Goal: Task Accomplishment & Management: Use online tool/utility

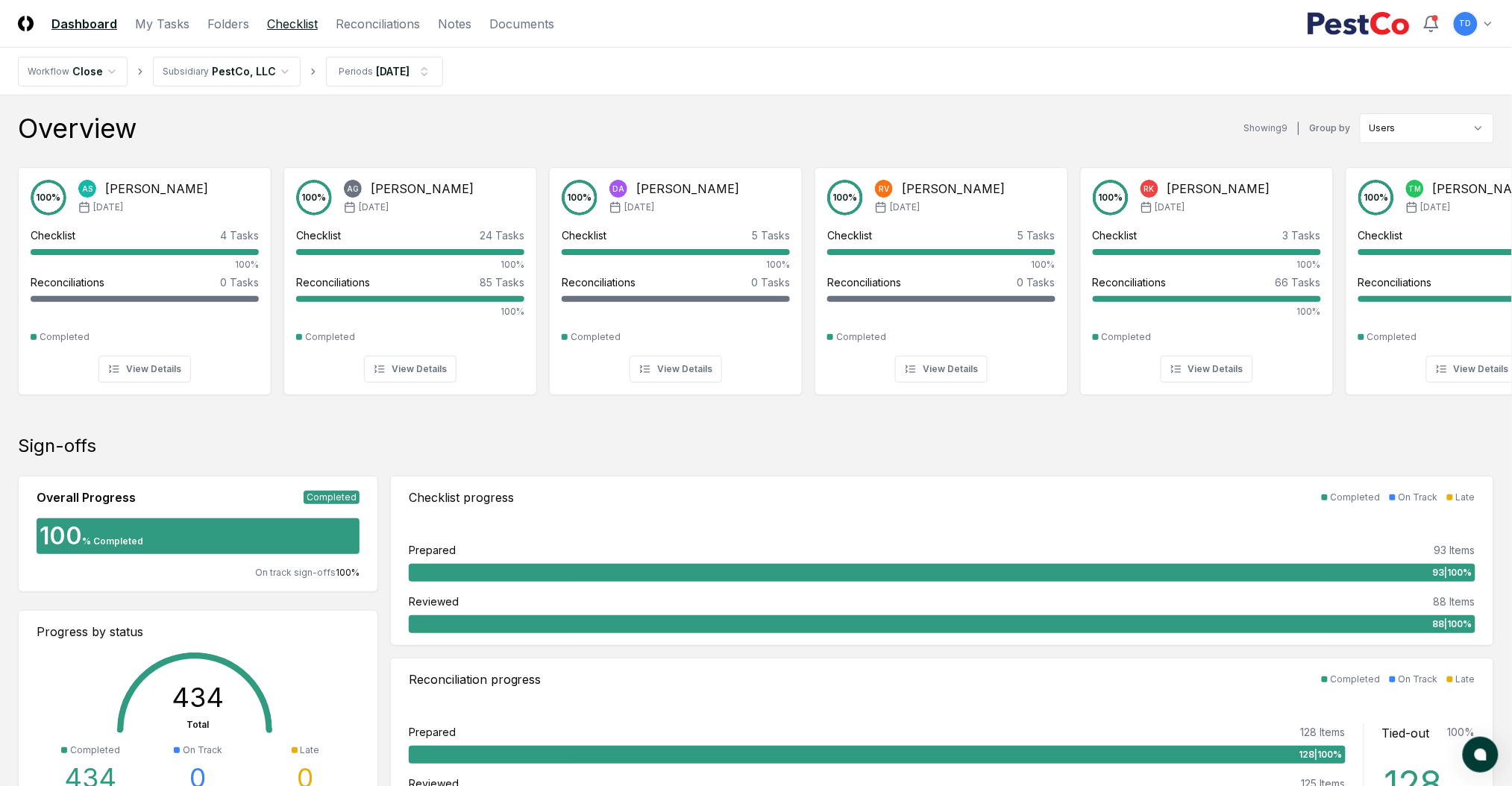
click at [298, 24] on link "Checklist" at bounding box center [293, 23] width 51 height 18
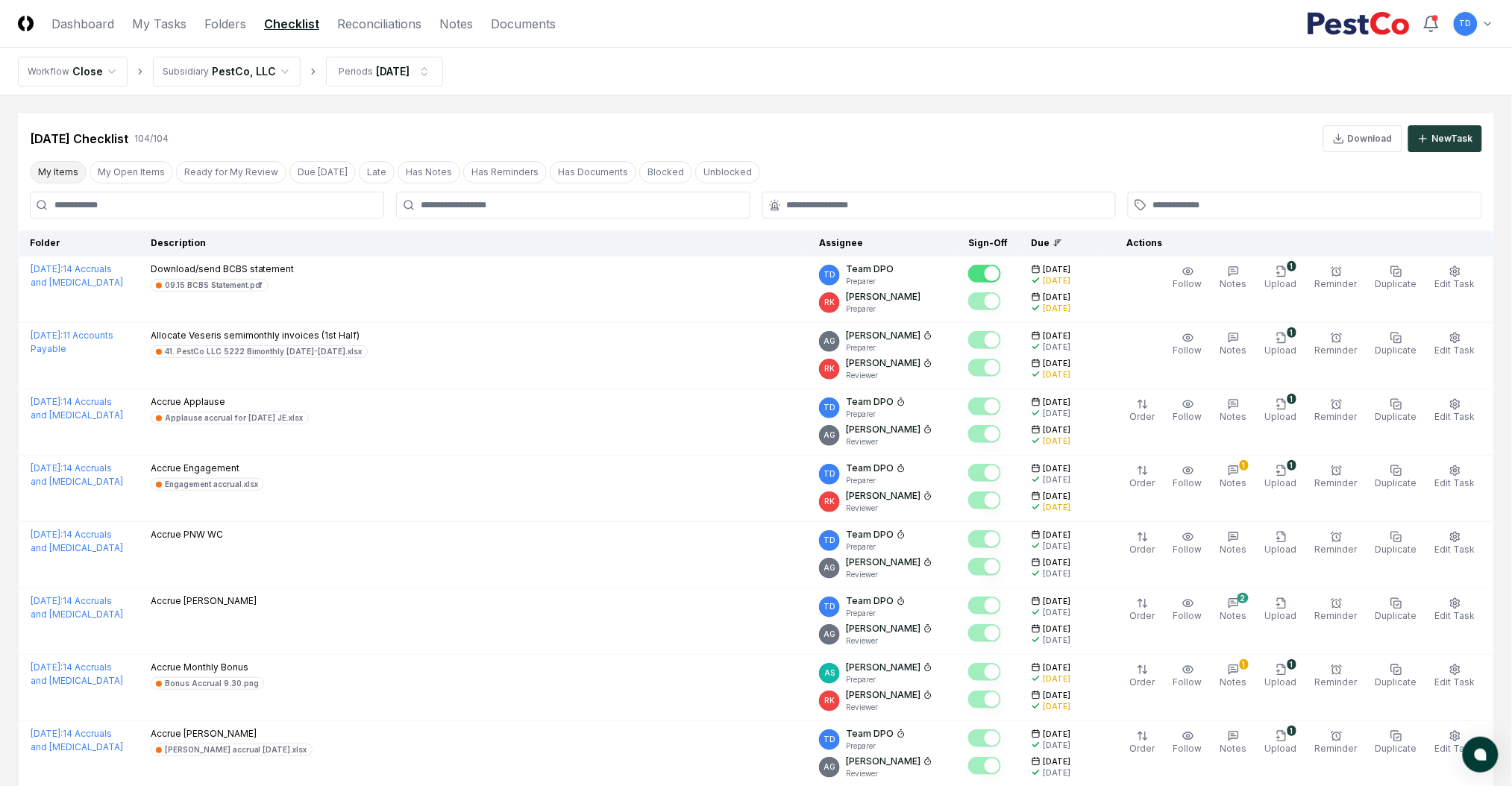
click at [79, 173] on button "My Items" at bounding box center [58, 172] width 57 height 22
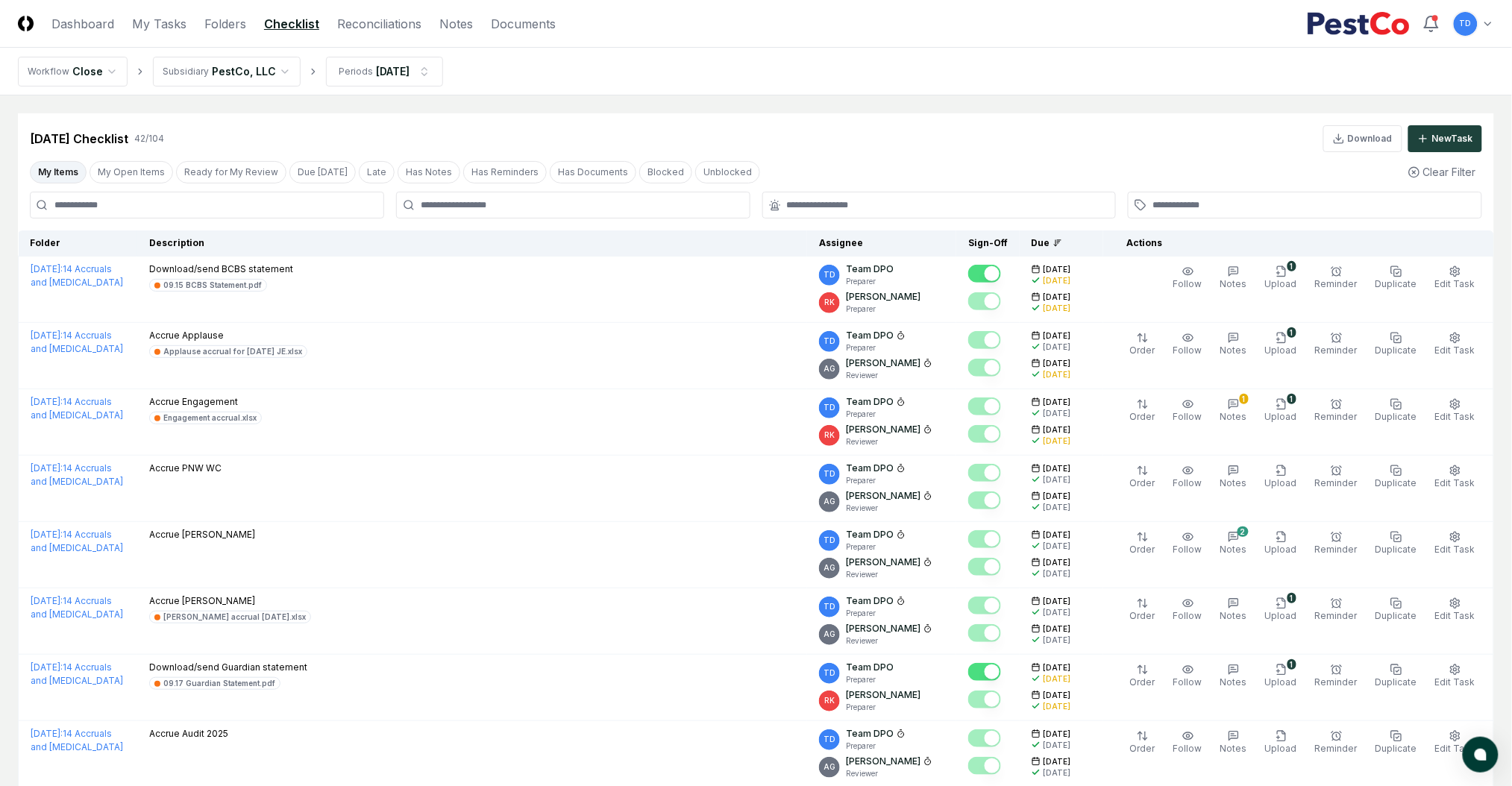
click at [365, 89] on nav "Workflow Close Subsidiary PestCo, LLC Periods [DATE]" at bounding box center [756, 71] width 1512 height 48
click at [167, 178] on div "My Items My Open Items Ready for My Review Due [DATE] Late Has Notes Has Remind…" at bounding box center [395, 172] width 730 height 22
click at [141, 175] on button "My Open Items" at bounding box center [131, 172] width 84 height 22
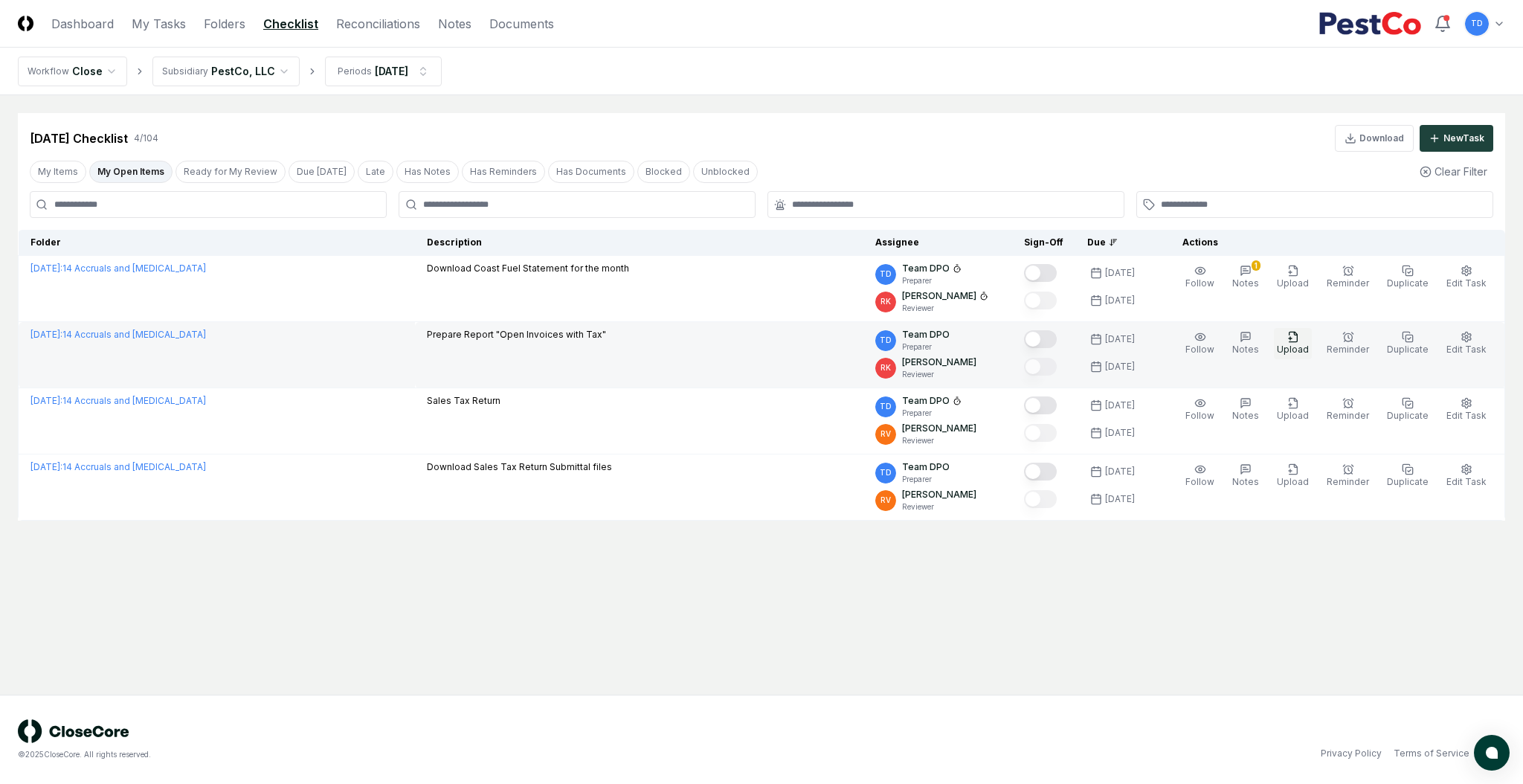
click at [1304, 345] on span "Upload" at bounding box center [1293, 349] width 32 height 11
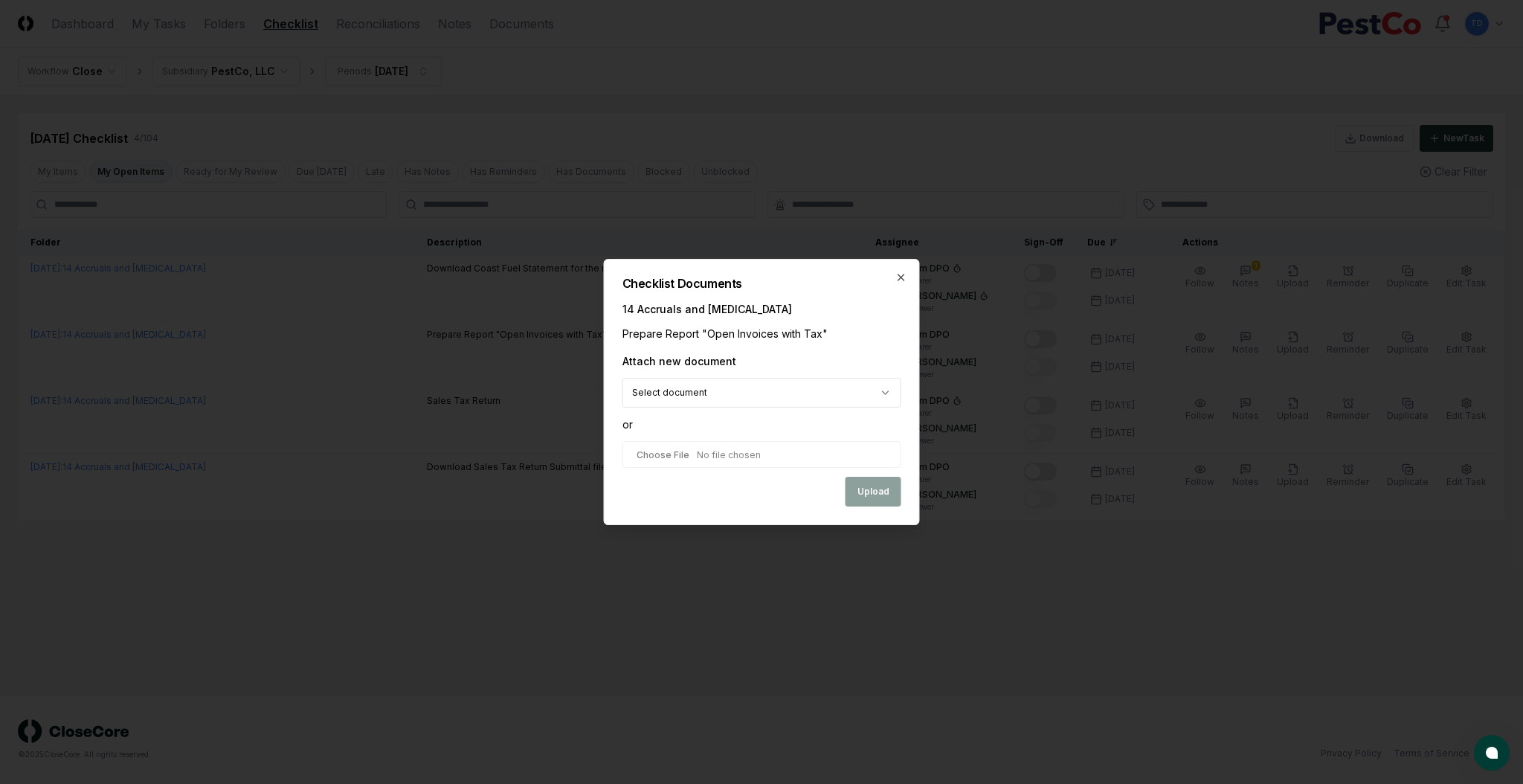
click at [714, 465] on input "file" at bounding box center [762, 454] width 279 height 27
type input "**********"
click at [889, 488] on button "Upload" at bounding box center [873, 492] width 56 height 30
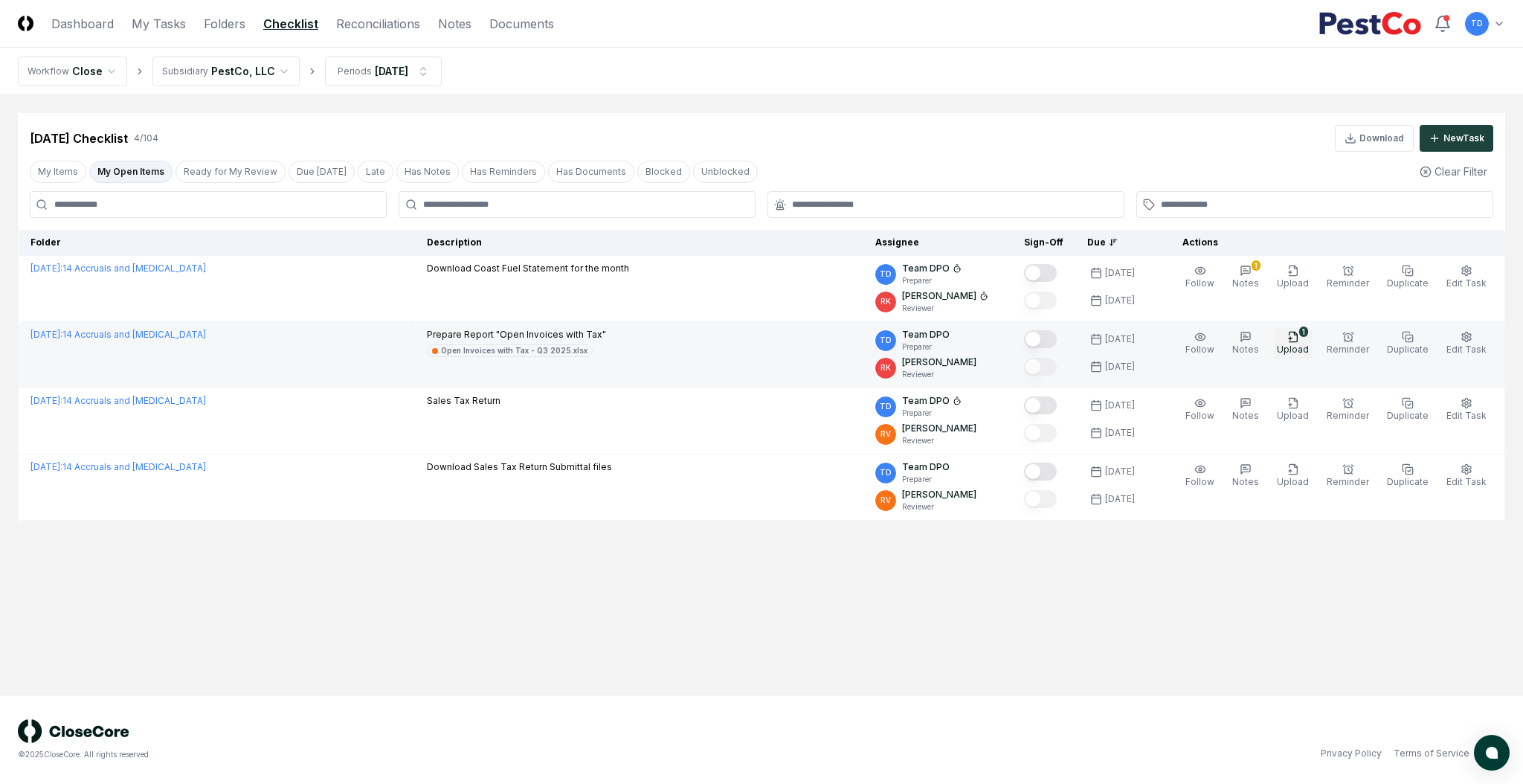
click at [1294, 345] on span "Upload" at bounding box center [1293, 349] width 32 height 11
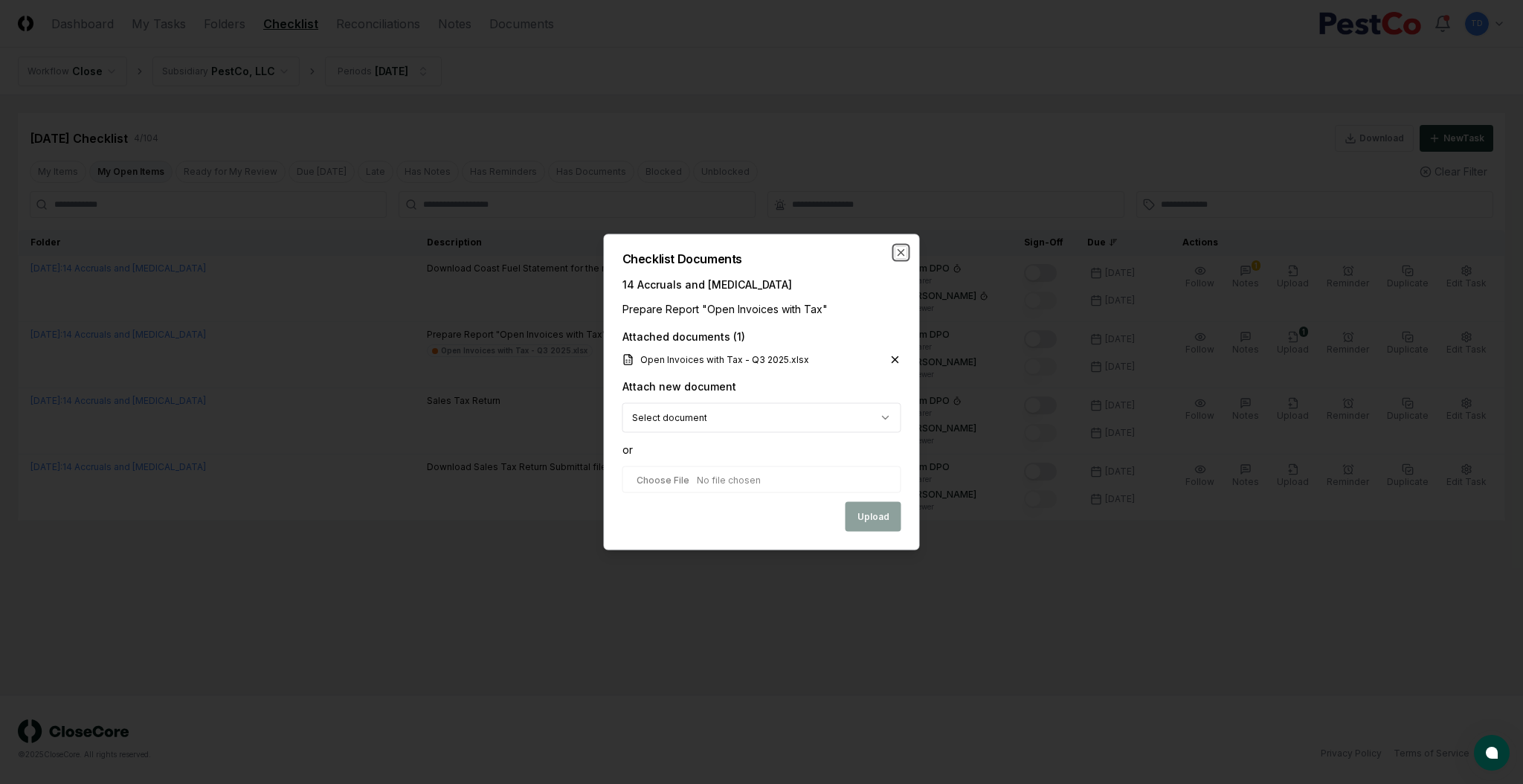
drag, startPoint x: 898, startPoint y: 250, endPoint x: 703, endPoint y: 250, distance: 195.0
click at [898, 250] on icon "button" at bounding box center [901, 253] width 6 height 6
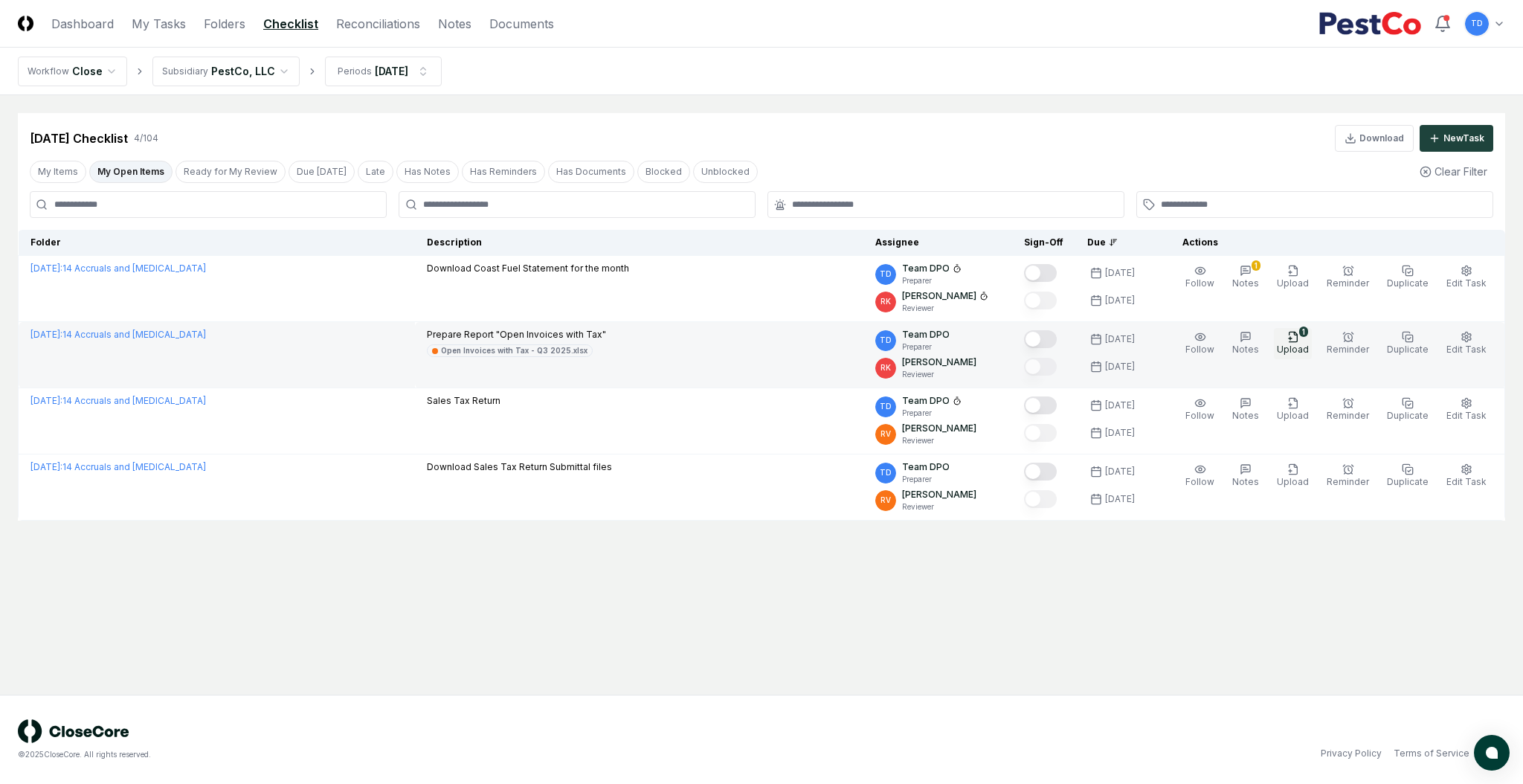
click at [1307, 348] on span "Upload" at bounding box center [1293, 349] width 32 height 11
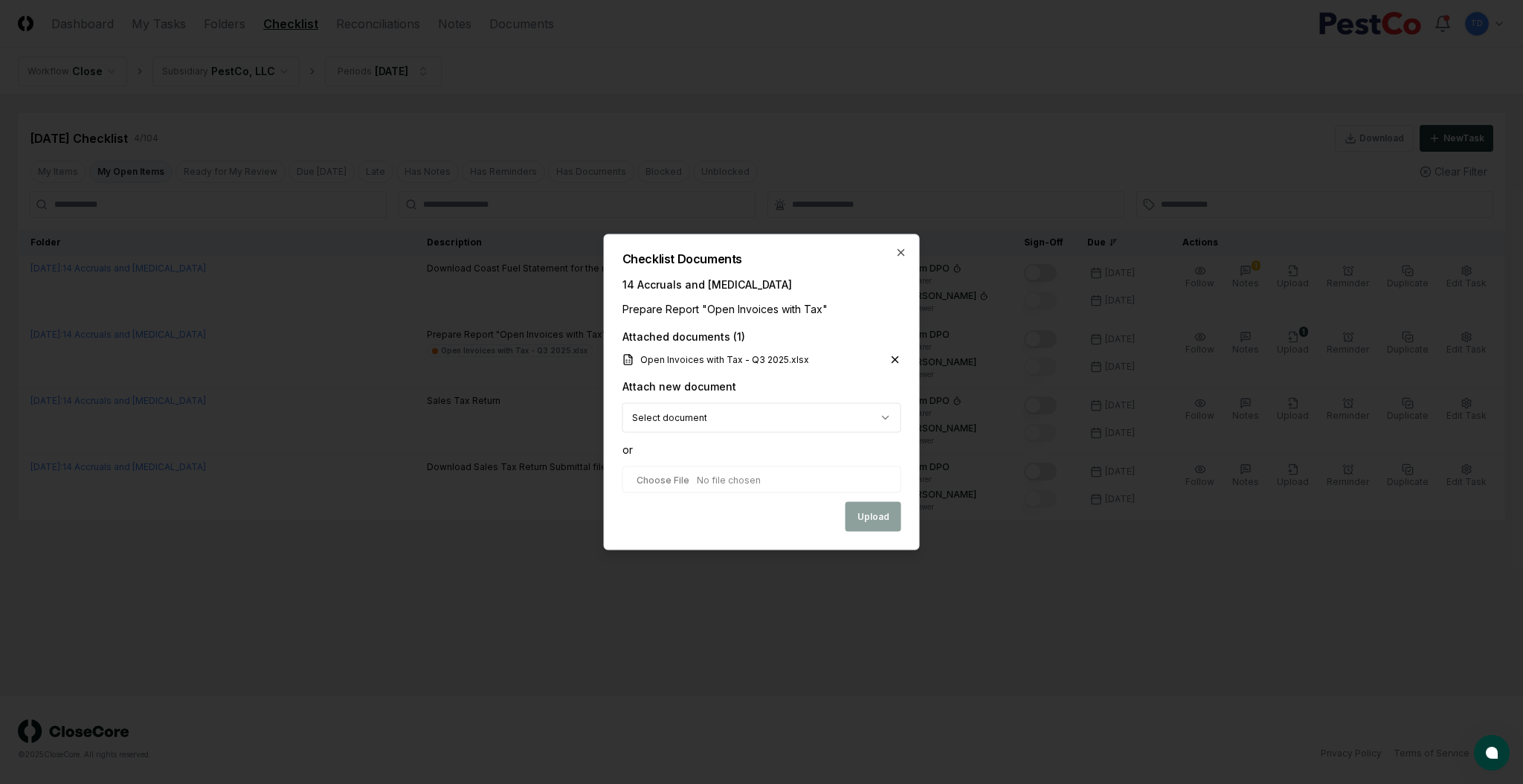
click at [891, 361] on icon at bounding box center [896, 360] width 12 height 12
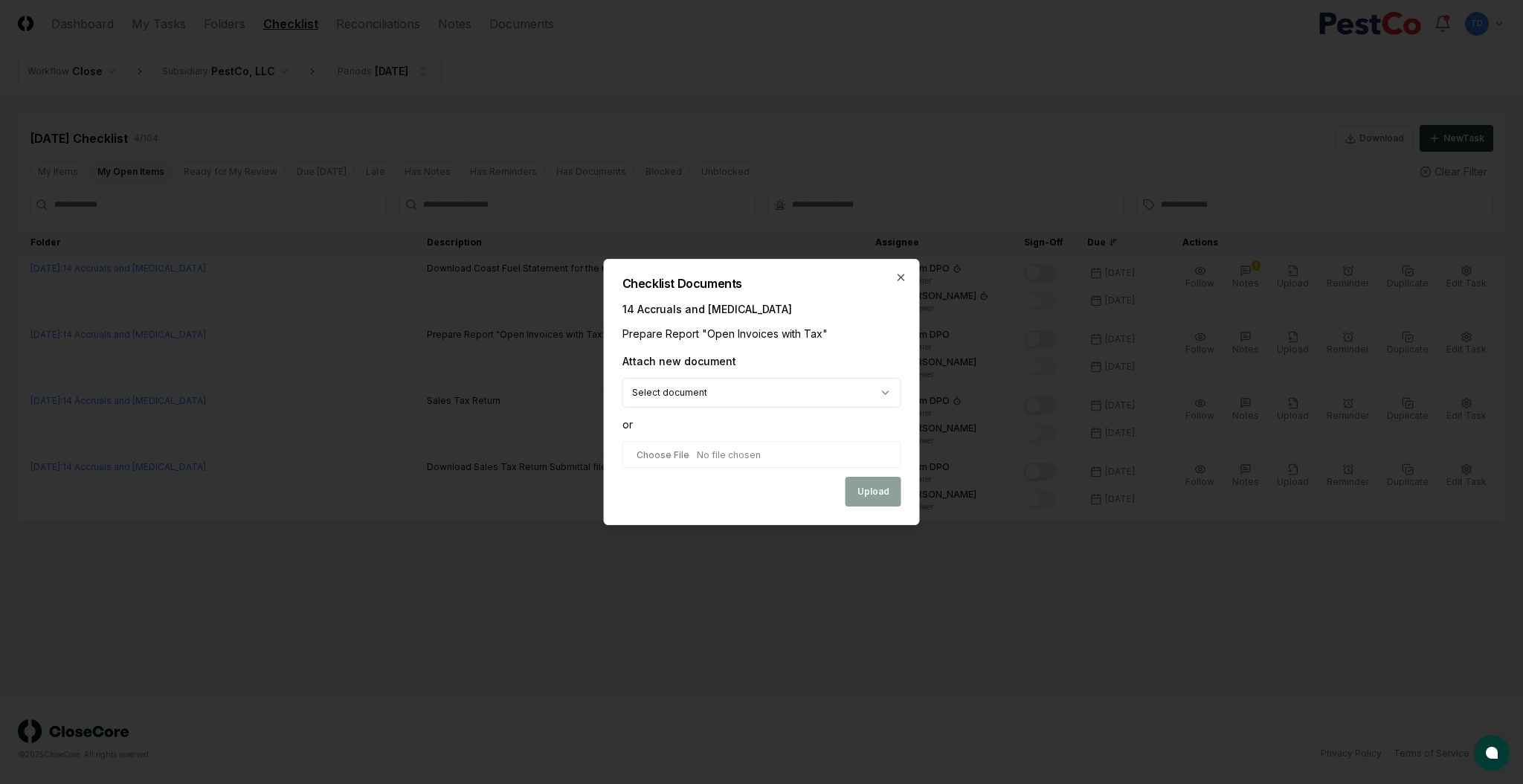
click at [742, 453] on input "file" at bounding box center [762, 454] width 279 height 27
click at [851, 485] on button "Upload" at bounding box center [873, 492] width 56 height 30
click at [863, 487] on div "Upload" at bounding box center [762, 492] width 279 height 30
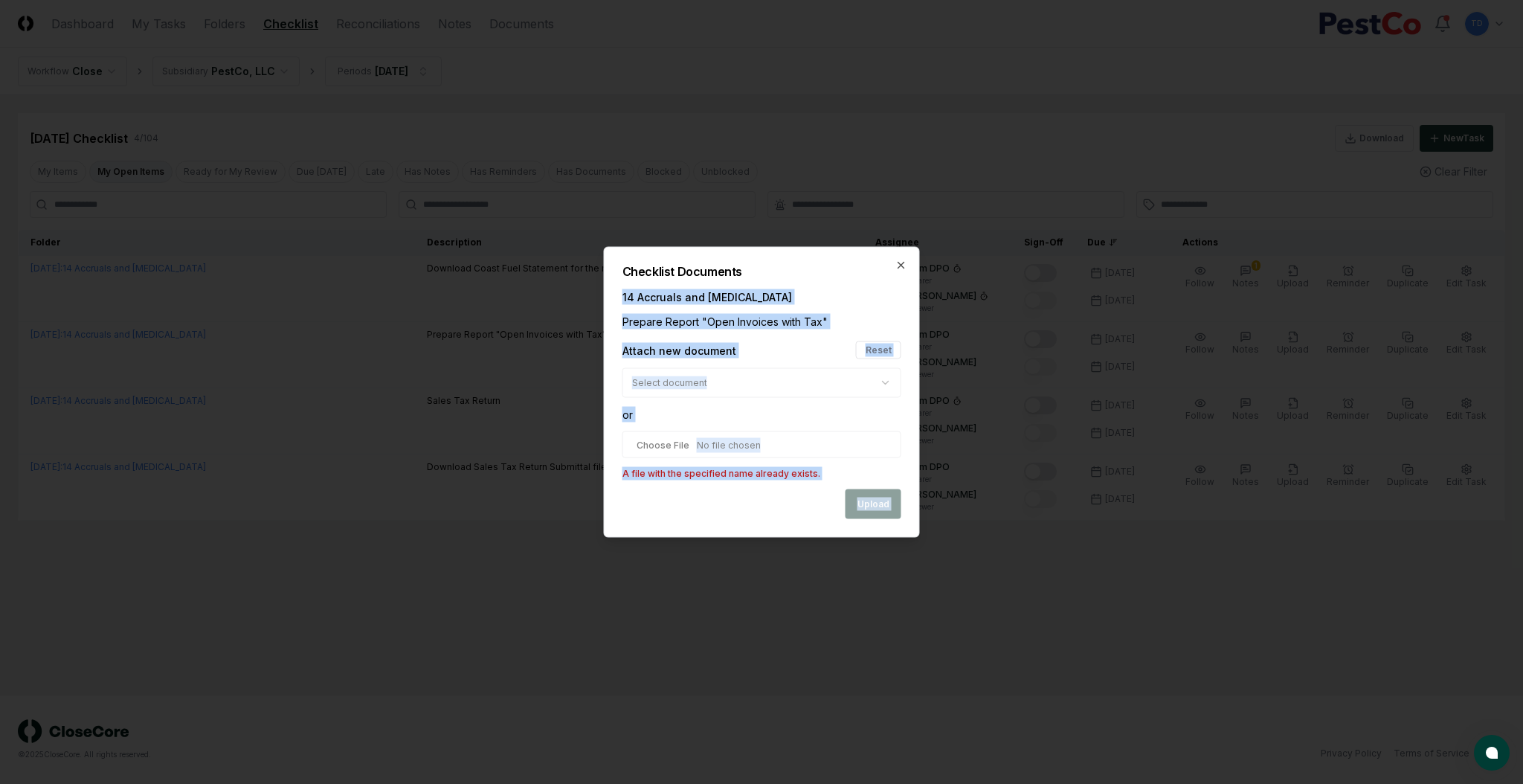
drag, startPoint x: 903, startPoint y: 257, endPoint x: 887, endPoint y: 309, distance: 54.4
click at [899, 274] on div "**********" at bounding box center [762, 392] width 316 height 291
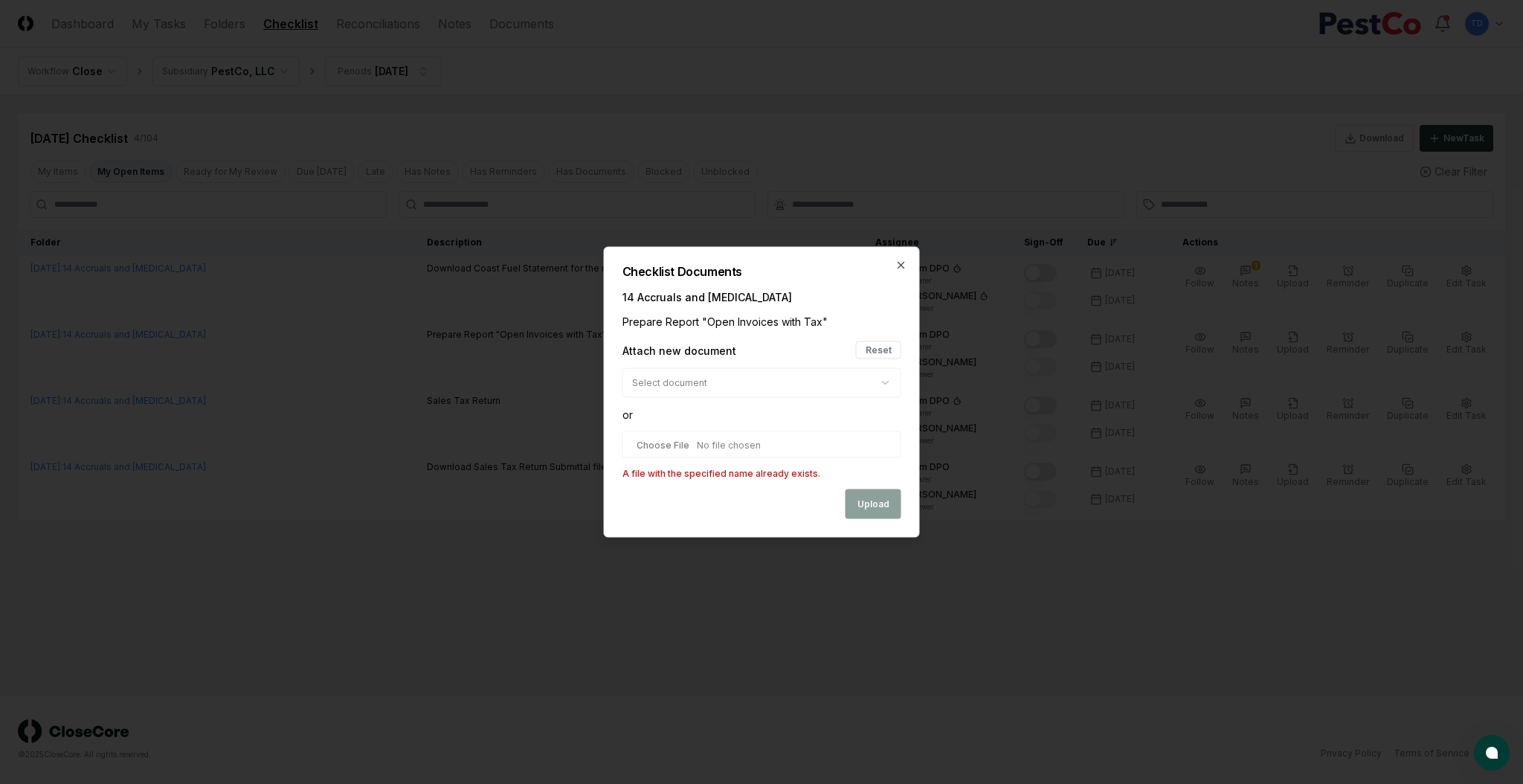
click at [640, 447] on input "file" at bounding box center [762, 444] width 279 height 27
type input "**********"
click at [864, 505] on div "Upload" at bounding box center [762, 504] width 279 height 30
click at [901, 265] on icon "button" at bounding box center [901, 266] width 6 height 6
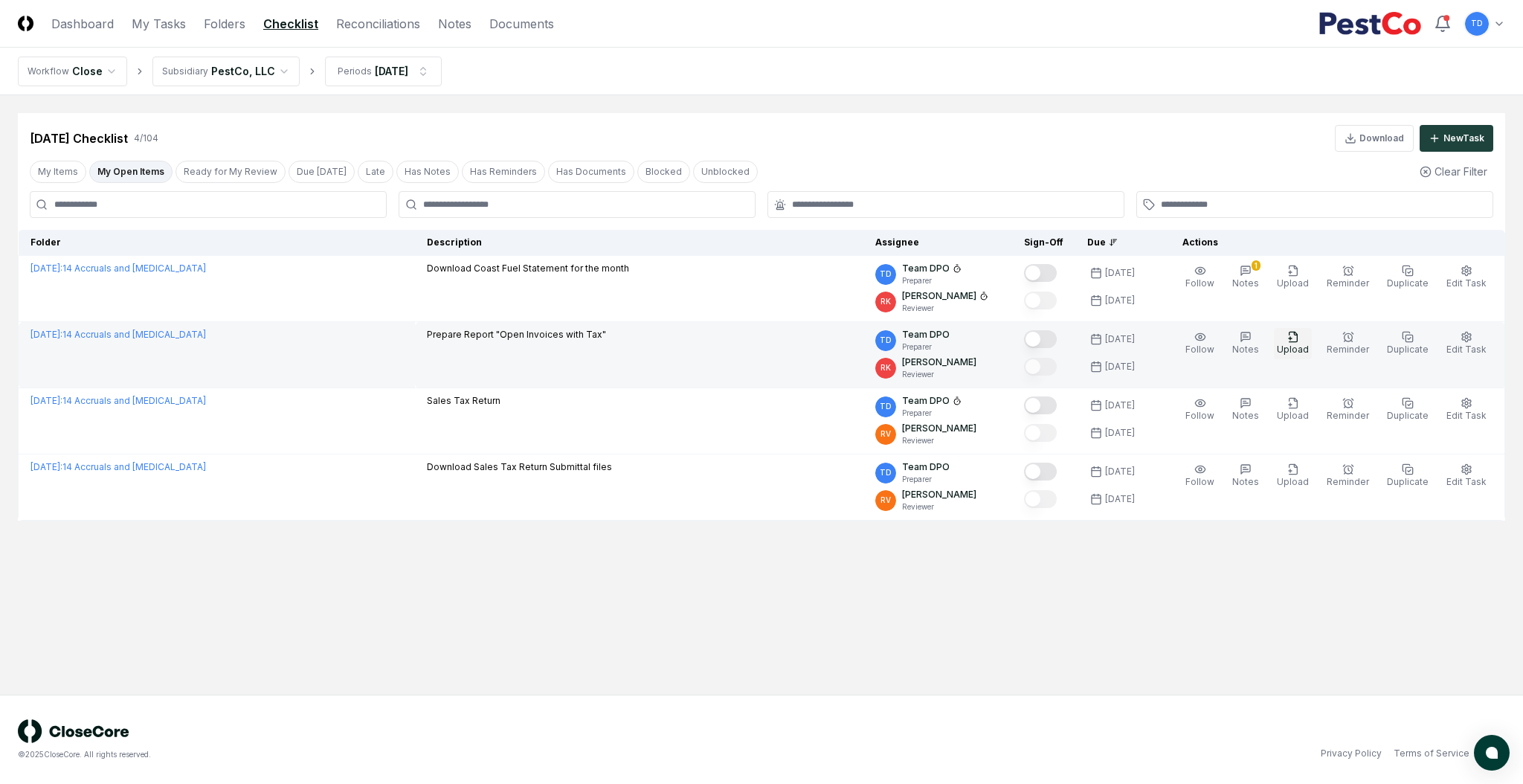
click at [1297, 351] on span "Upload" at bounding box center [1293, 349] width 32 height 11
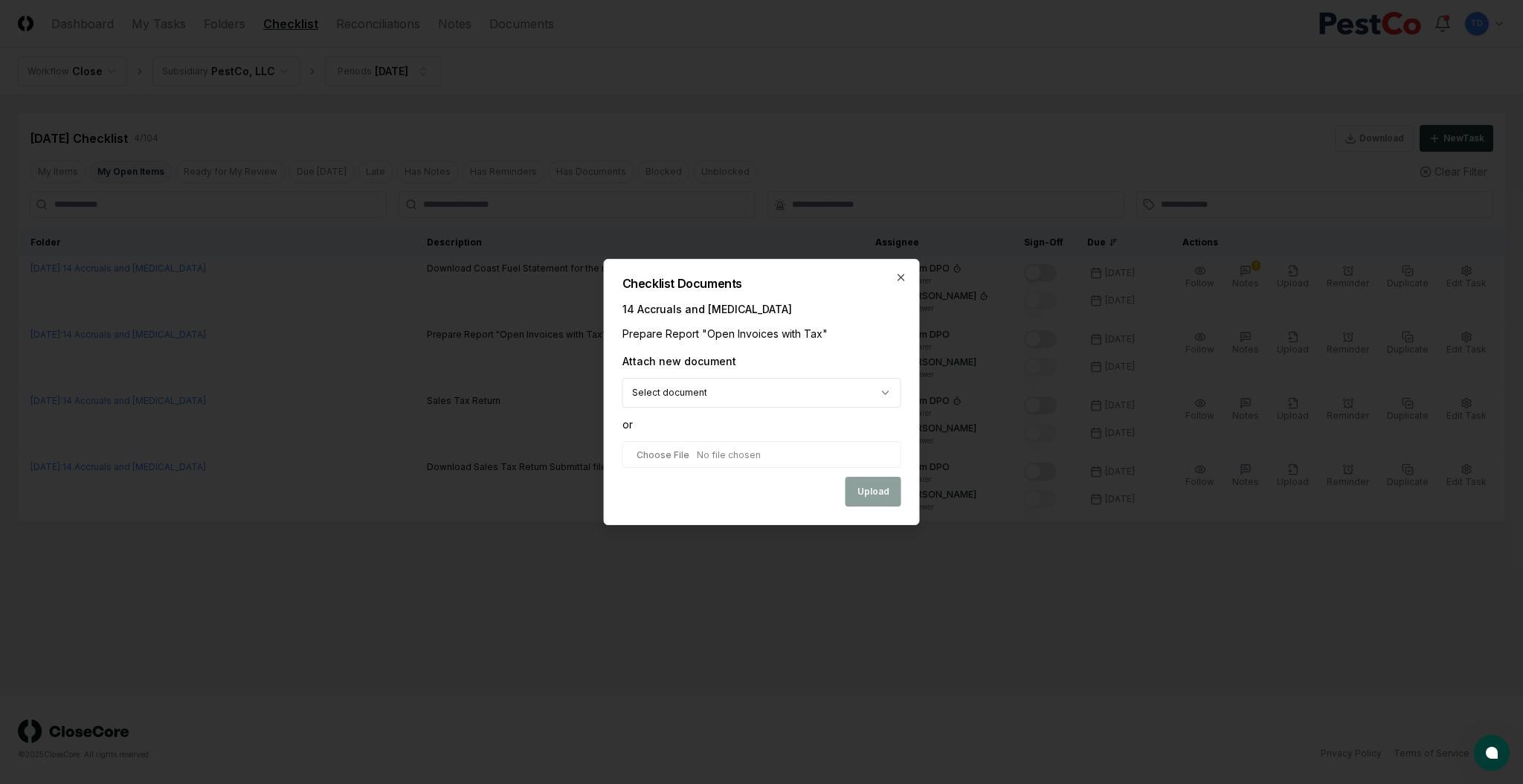
click at [705, 465] on input "file" at bounding box center [762, 454] width 279 height 27
type input "**********"
click at [861, 484] on button "Upload" at bounding box center [873, 492] width 56 height 30
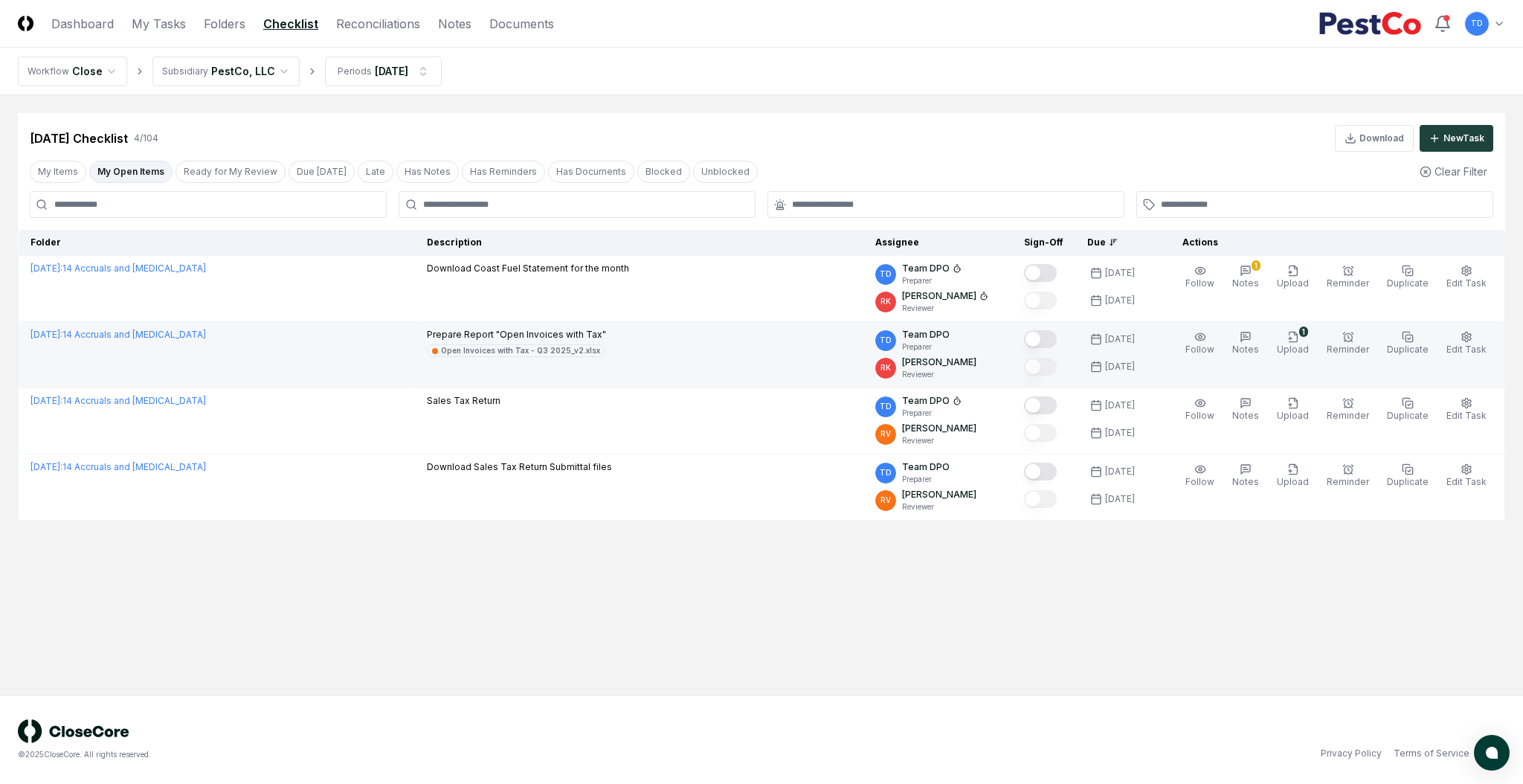
click at [1052, 341] on button "Mark complete" at bounding box center [1040, 338] width 33 height 18
